Goal: Communication & Community: Answer question/provide support

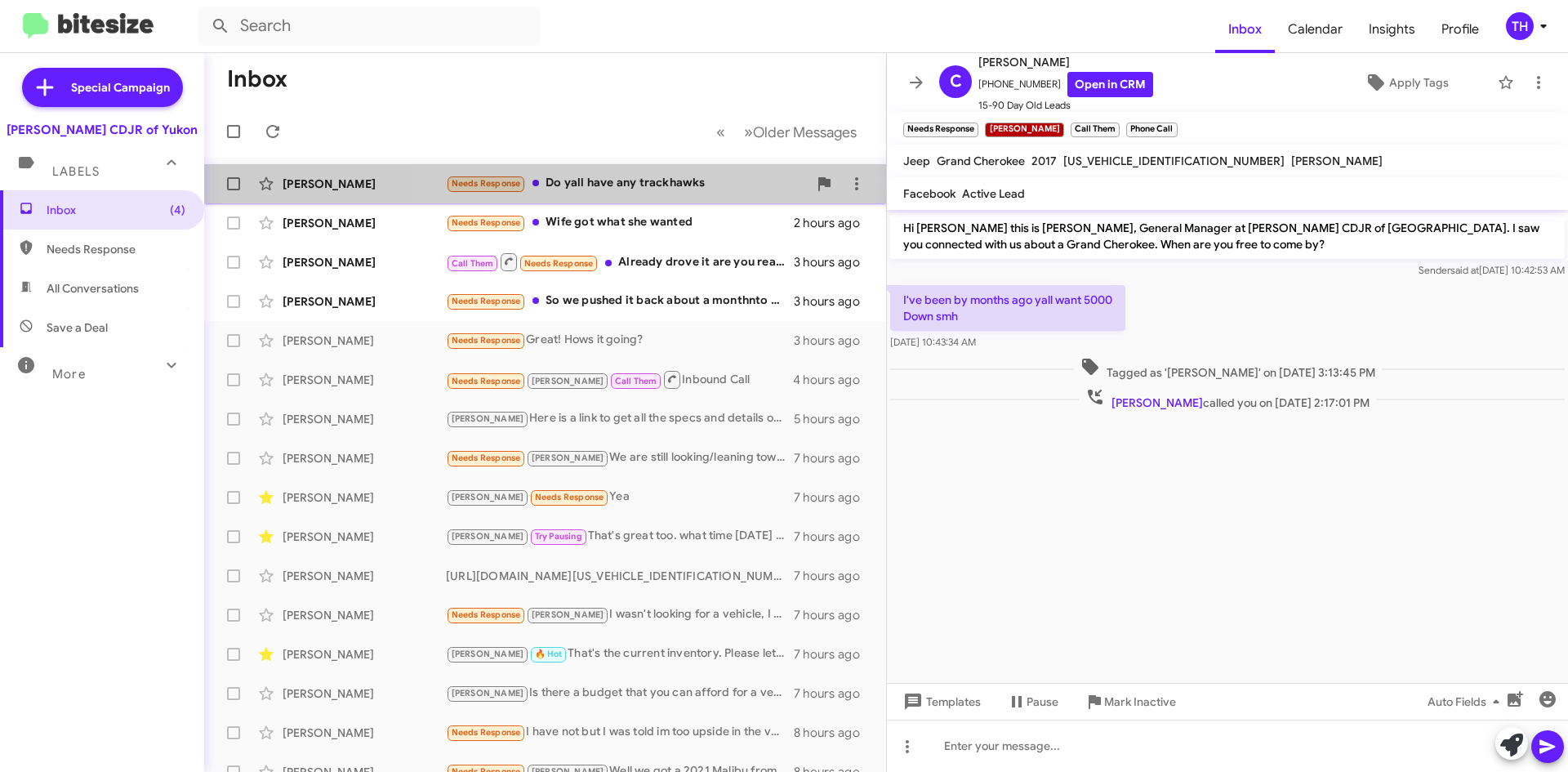
click at [644, 185] on div "Needs Response Do yall have any trackhawks" at bounding box center [626, 183] width 361 height 19
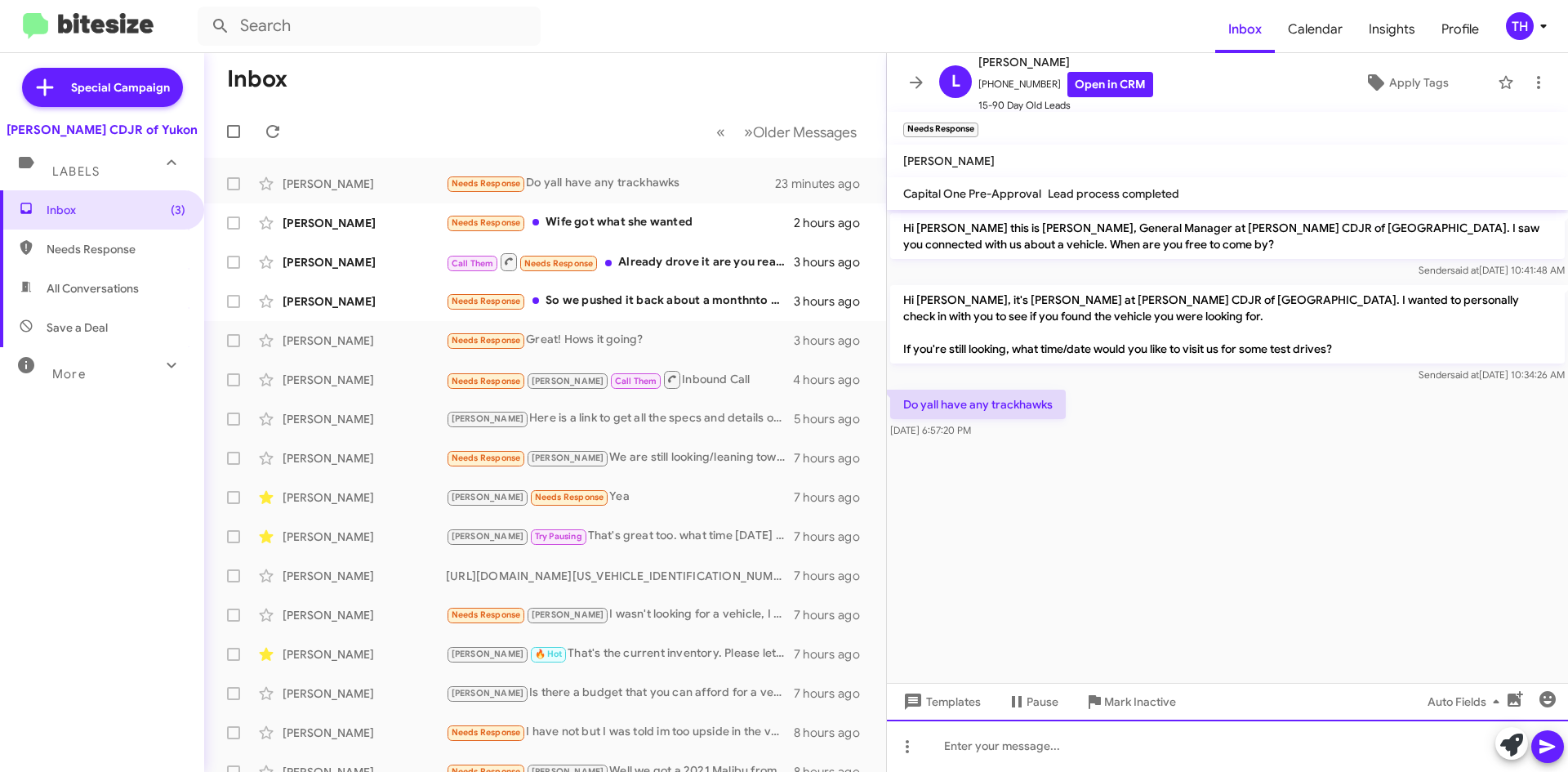
click at [1041, 749] on div at bounding box center [1228, 745] width 681 height 53
click at [1152, 749] on div "Not currently but I do have a Grand CHerokee SRT?" at bounding box center [1228, 745] width 681 height 53
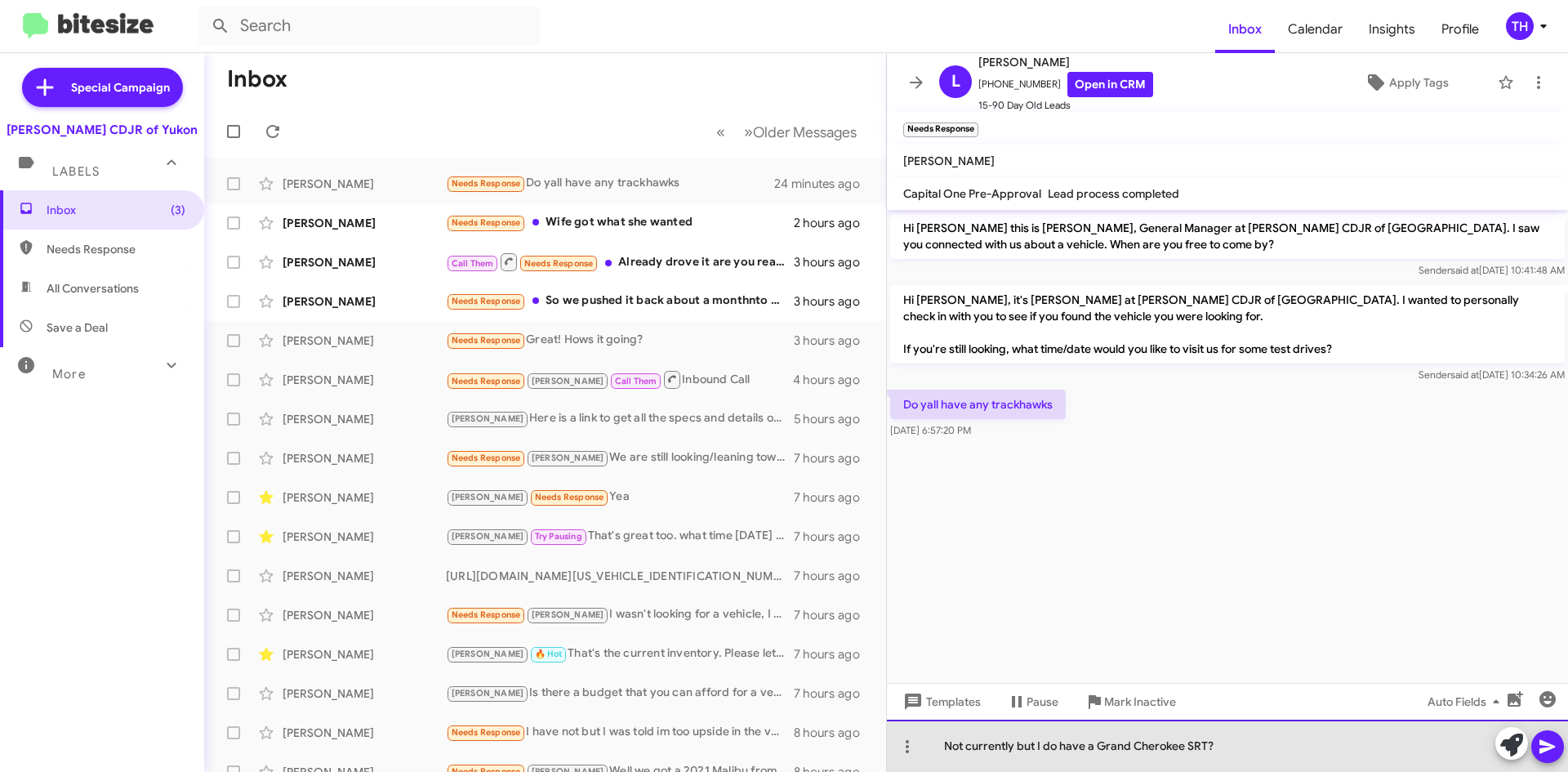
click at [1232, 742] on div "Not currently but I do have a Grand Cherokee SRT?" at bounding box center [1228, 745] width 681 height 53
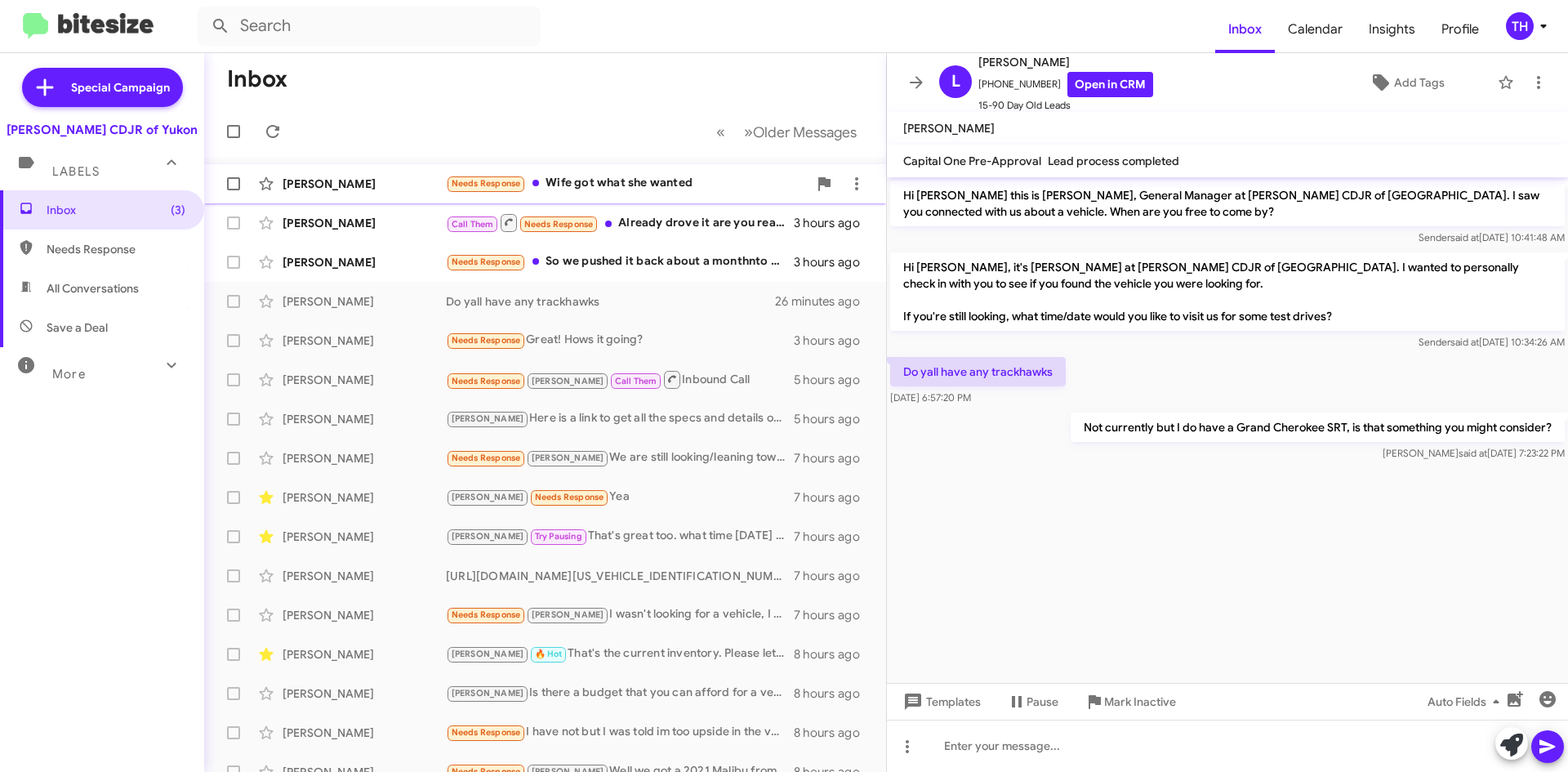
click at [723, 183] on div "Needs Response Wife got what she wanted" at bounding box center [626, 183] width 361 height 19
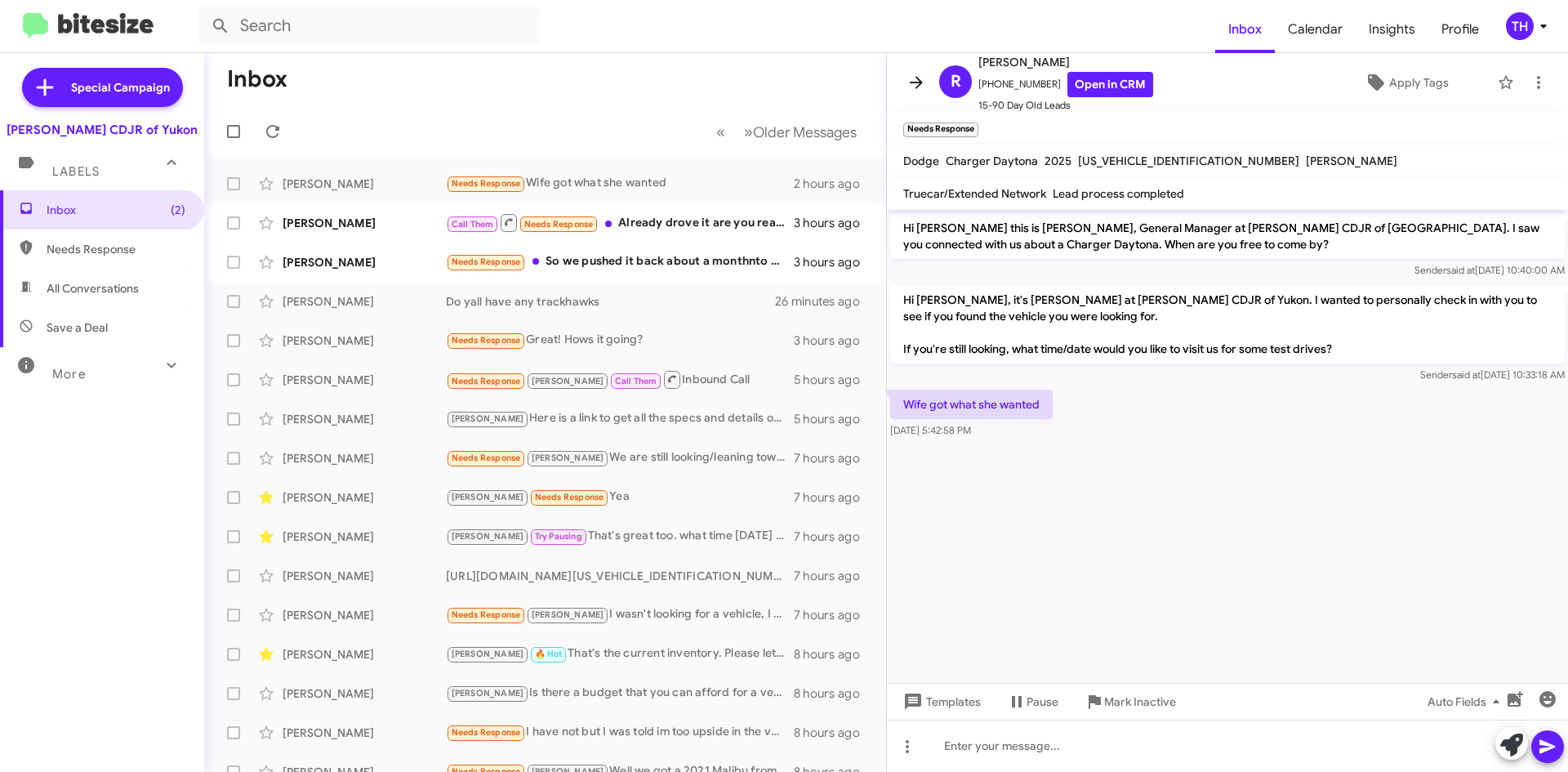
click at [912, 81] on icon at bounding box center [915, 82] width 19 height 19
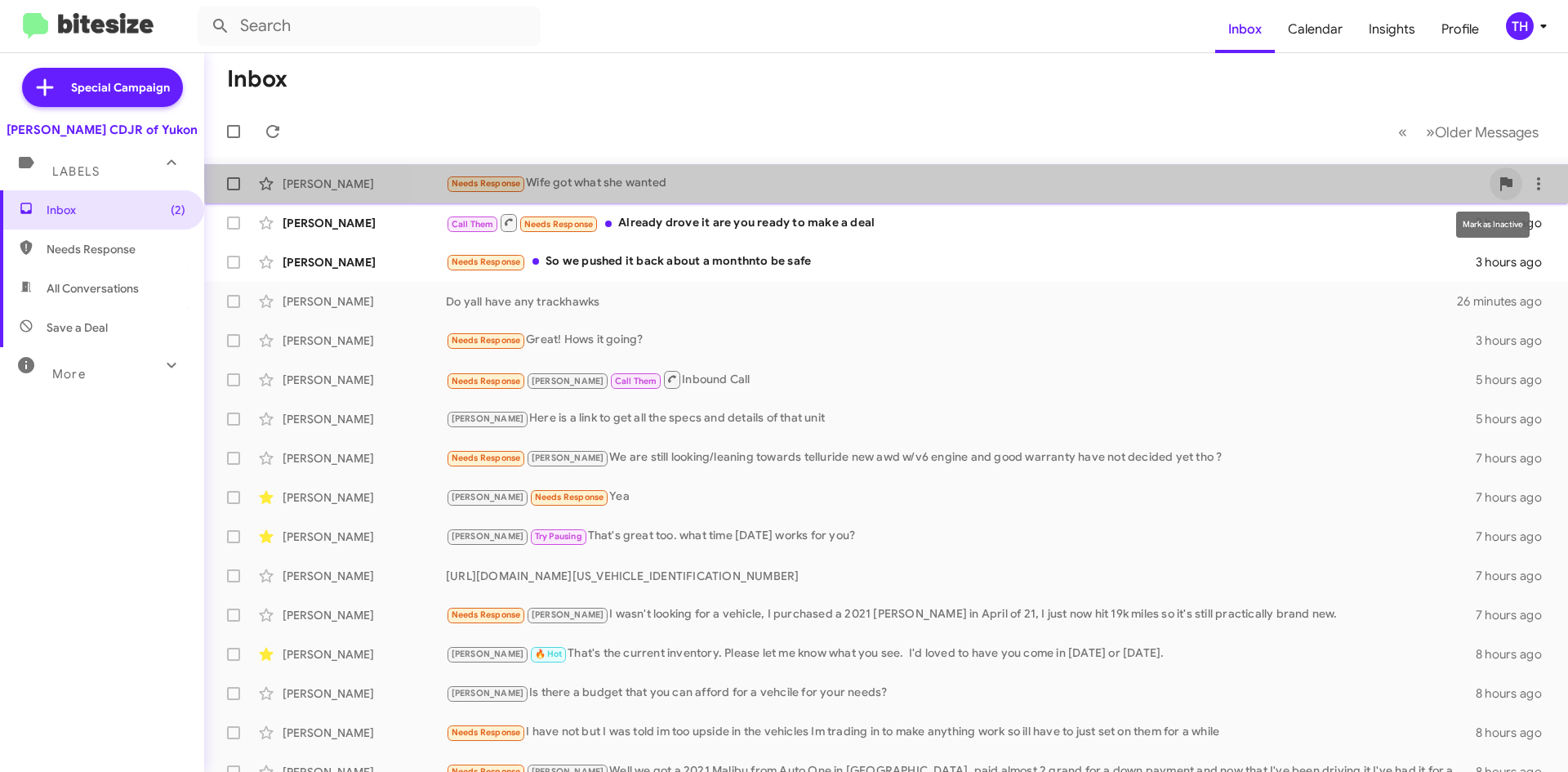
drag, startPoint x: 1486, startPoint y: 180, endPoint x: 1442, endPoint y: 185, distance: 44.3
click at [1496, 179] on icon at bounding box center [1505, 183] width 19 height 19
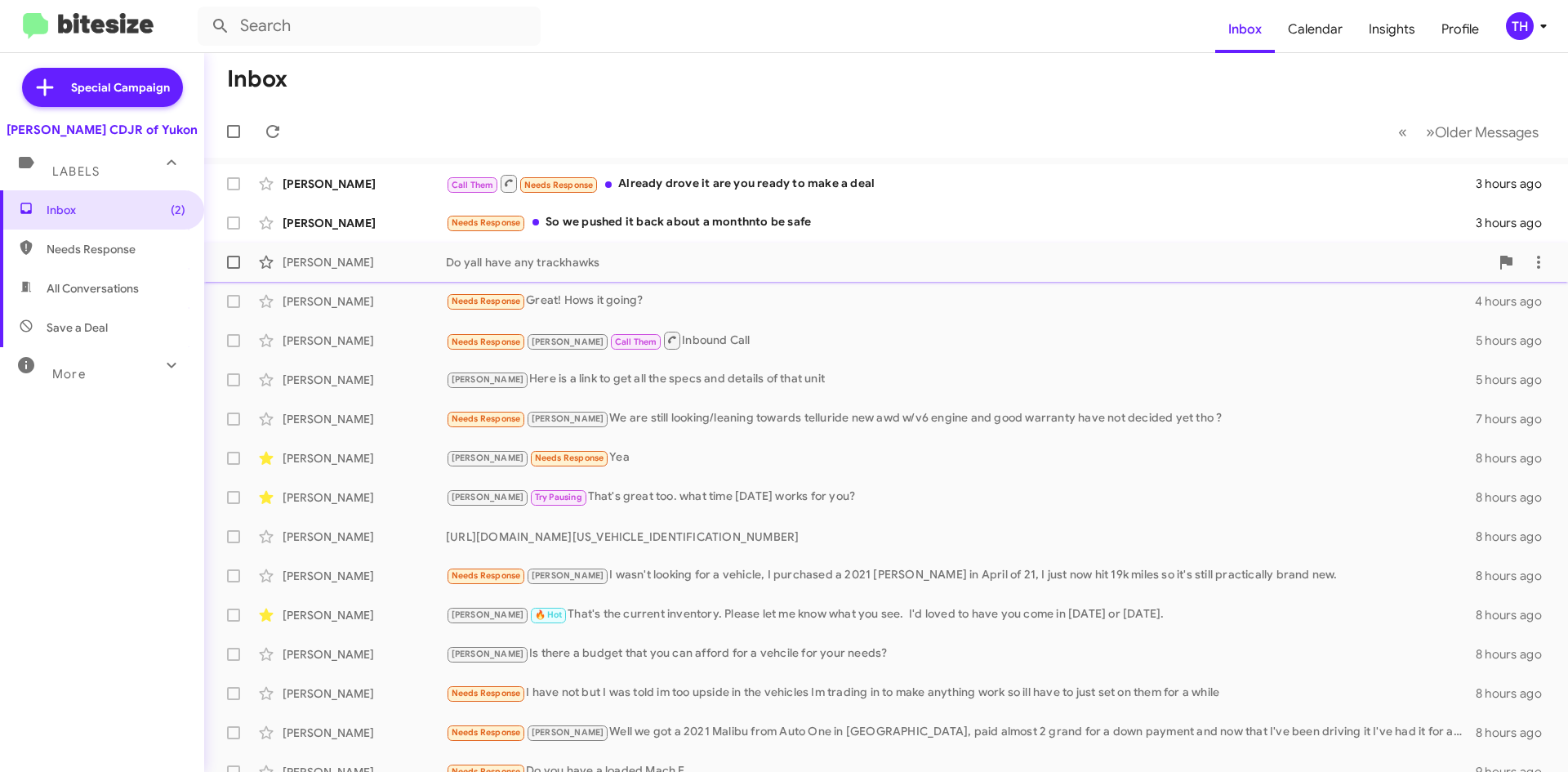
click at [672, 263] on div "Do yall have any trackhawks" at bounding box center [967, 262] width 1044 height 17
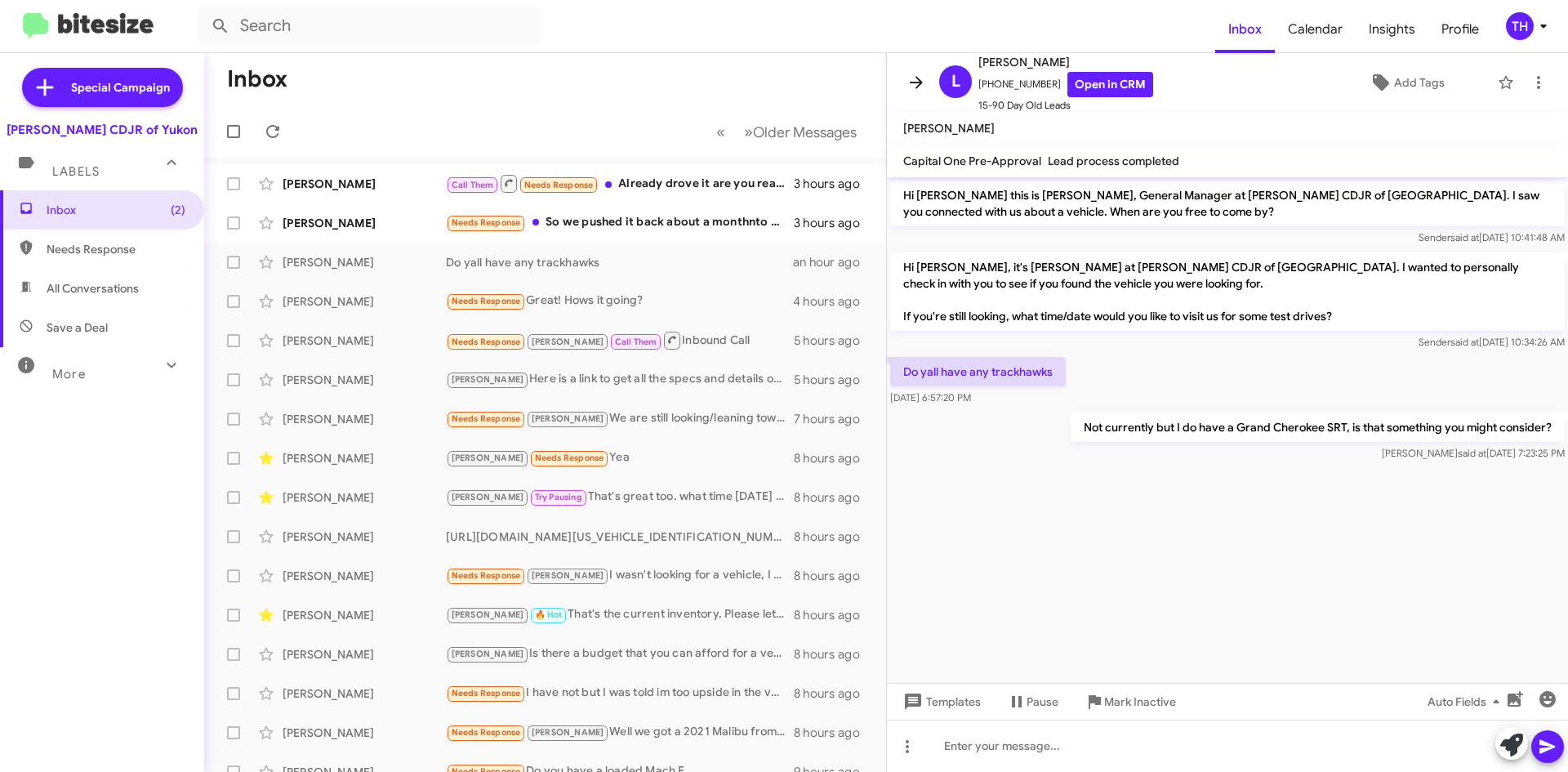
click at [920, 74] on icon at bounding box center [915, 82] width 19 height 19
